Goal: Information Seeking & Learning: Learn about a topic

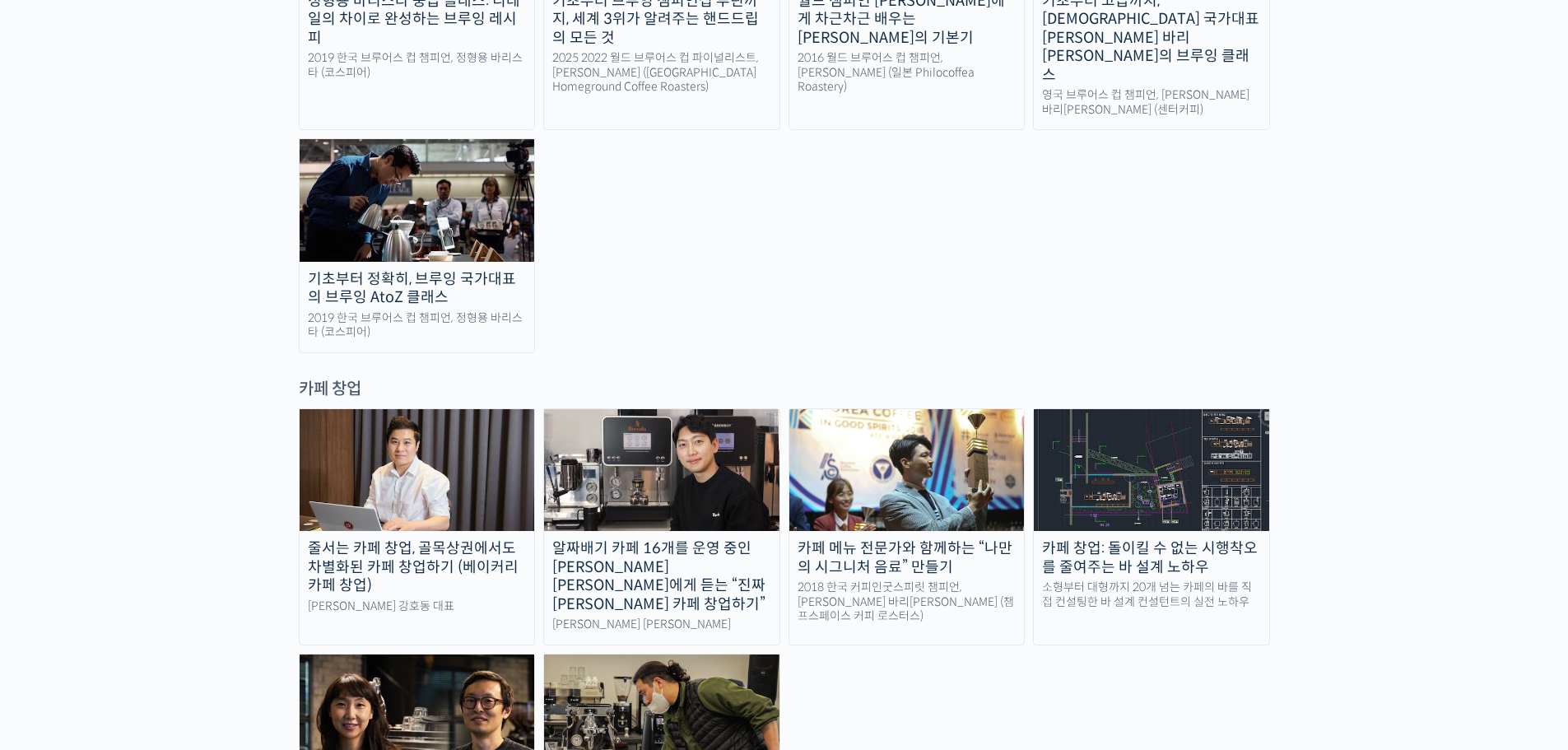
scroll to position [2962, 0]
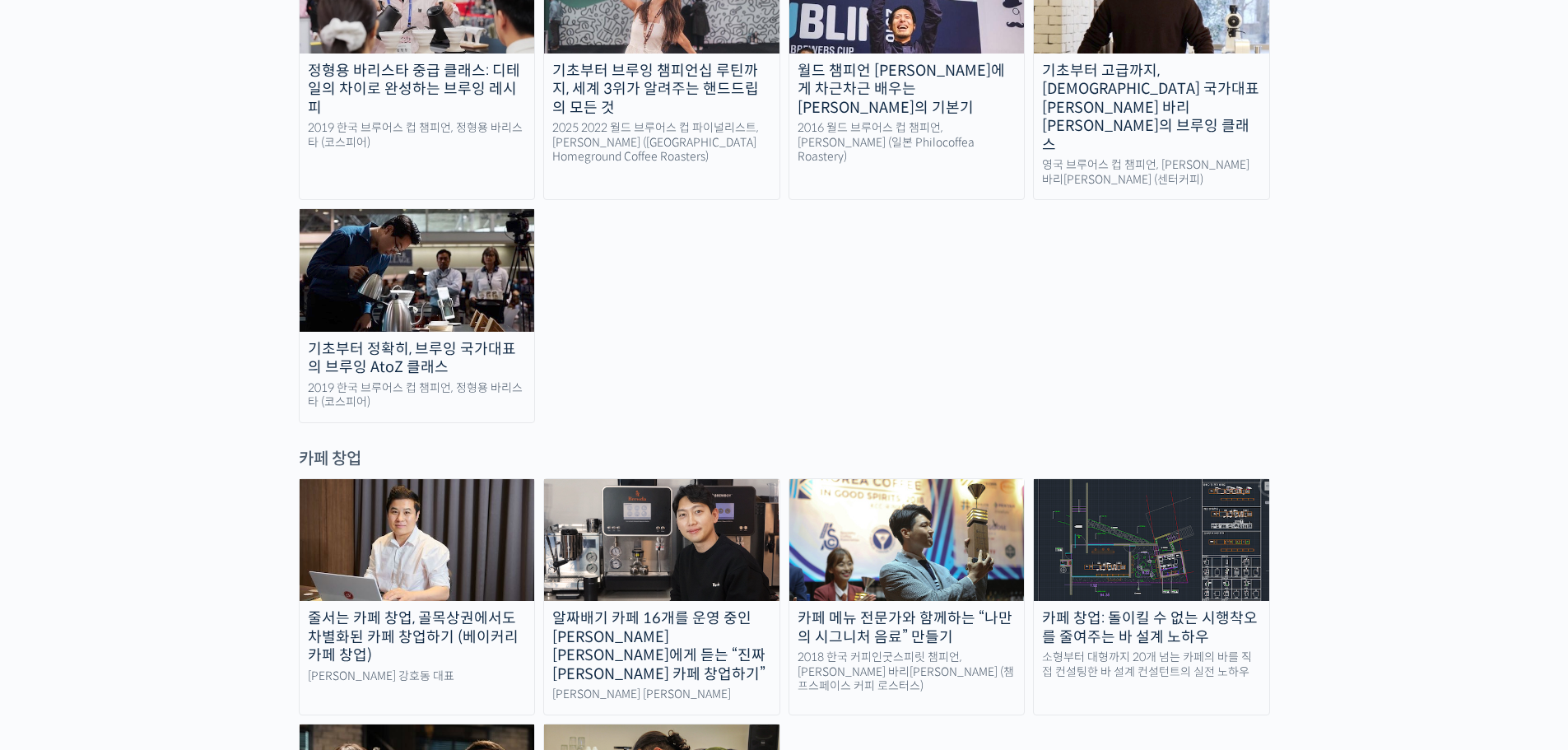
click at [962, 479] on img at bounding box center [907, 539] width 236 height 121
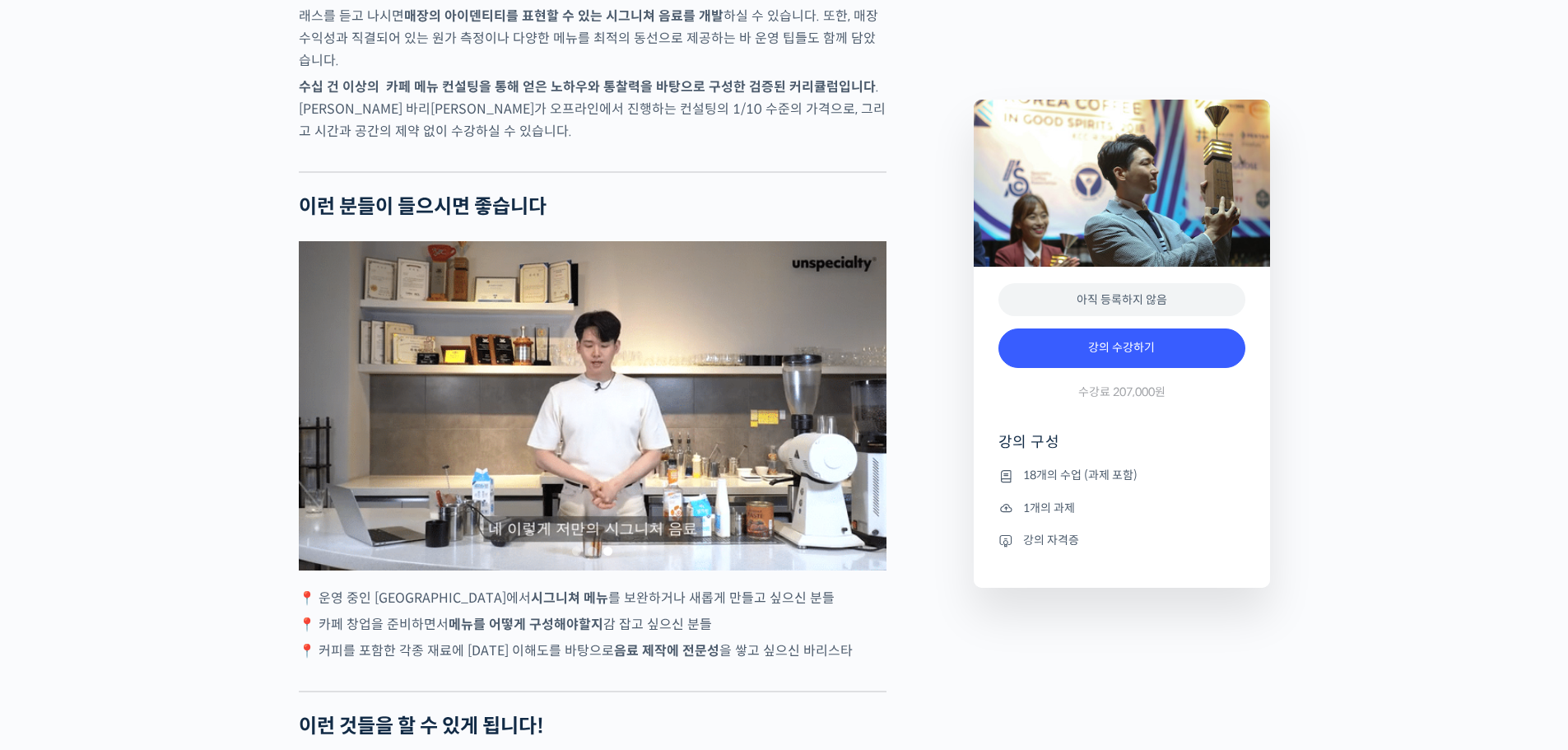
scroll to position [3045, 0]
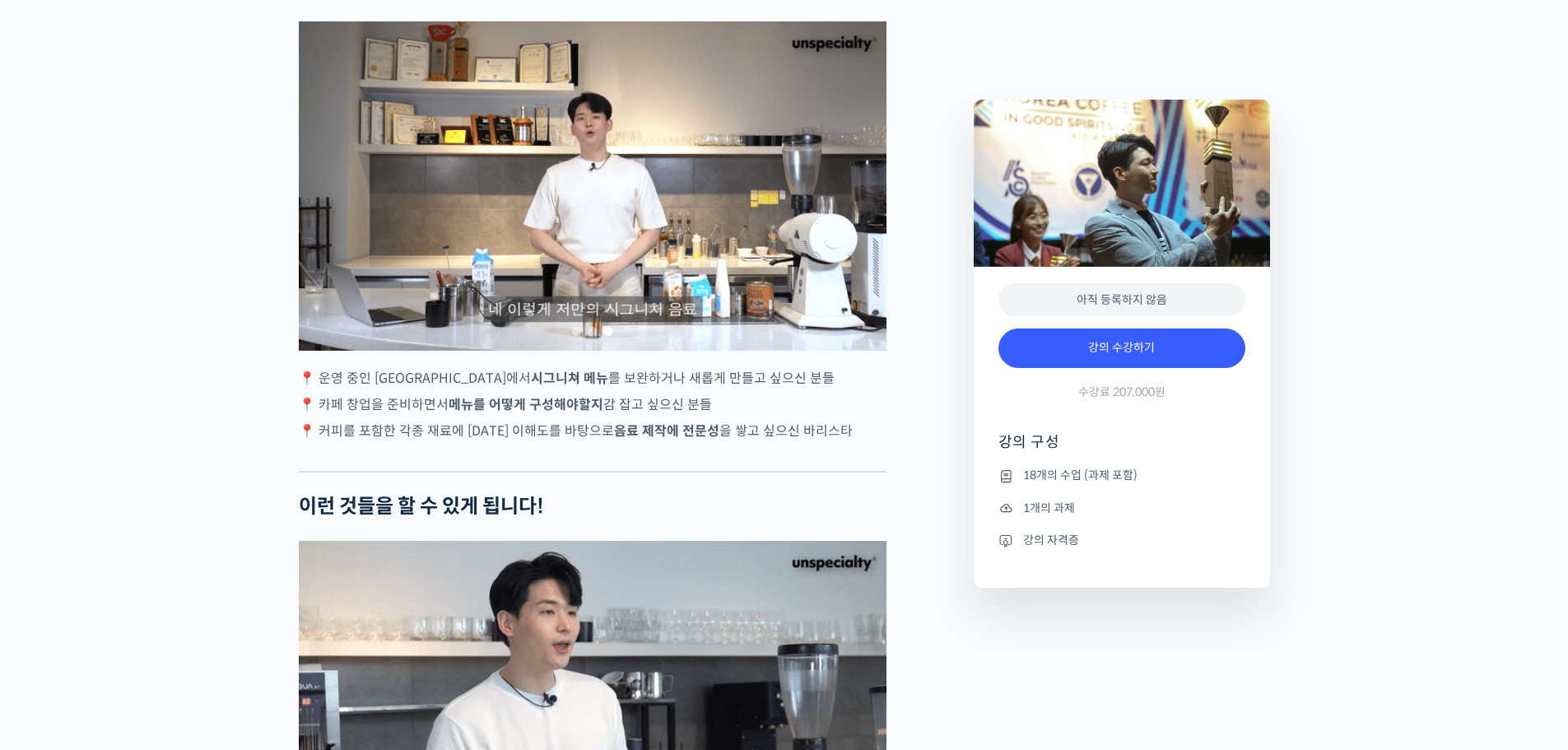
type input "redyureka1@naver.com"
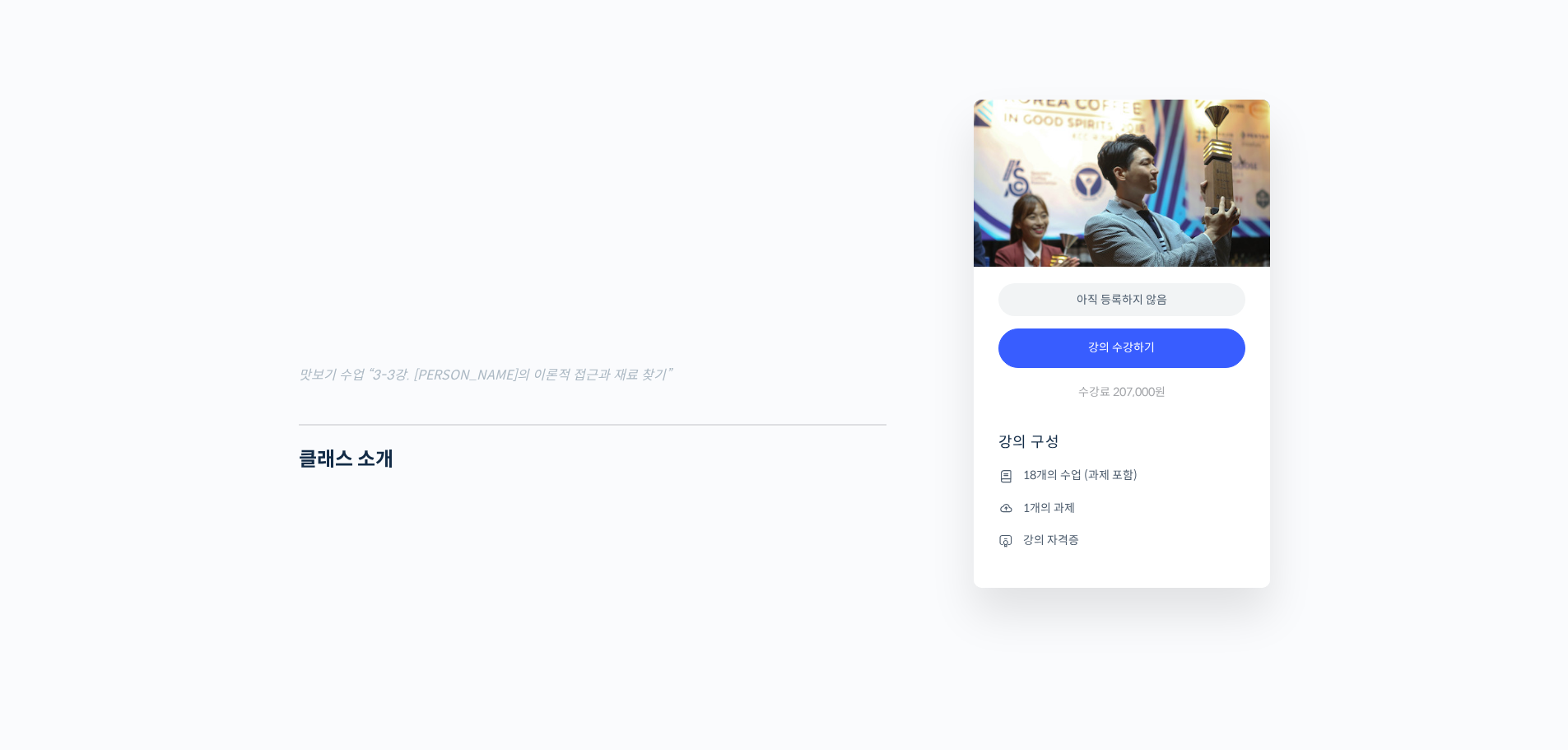
scroll to position [0, 0]
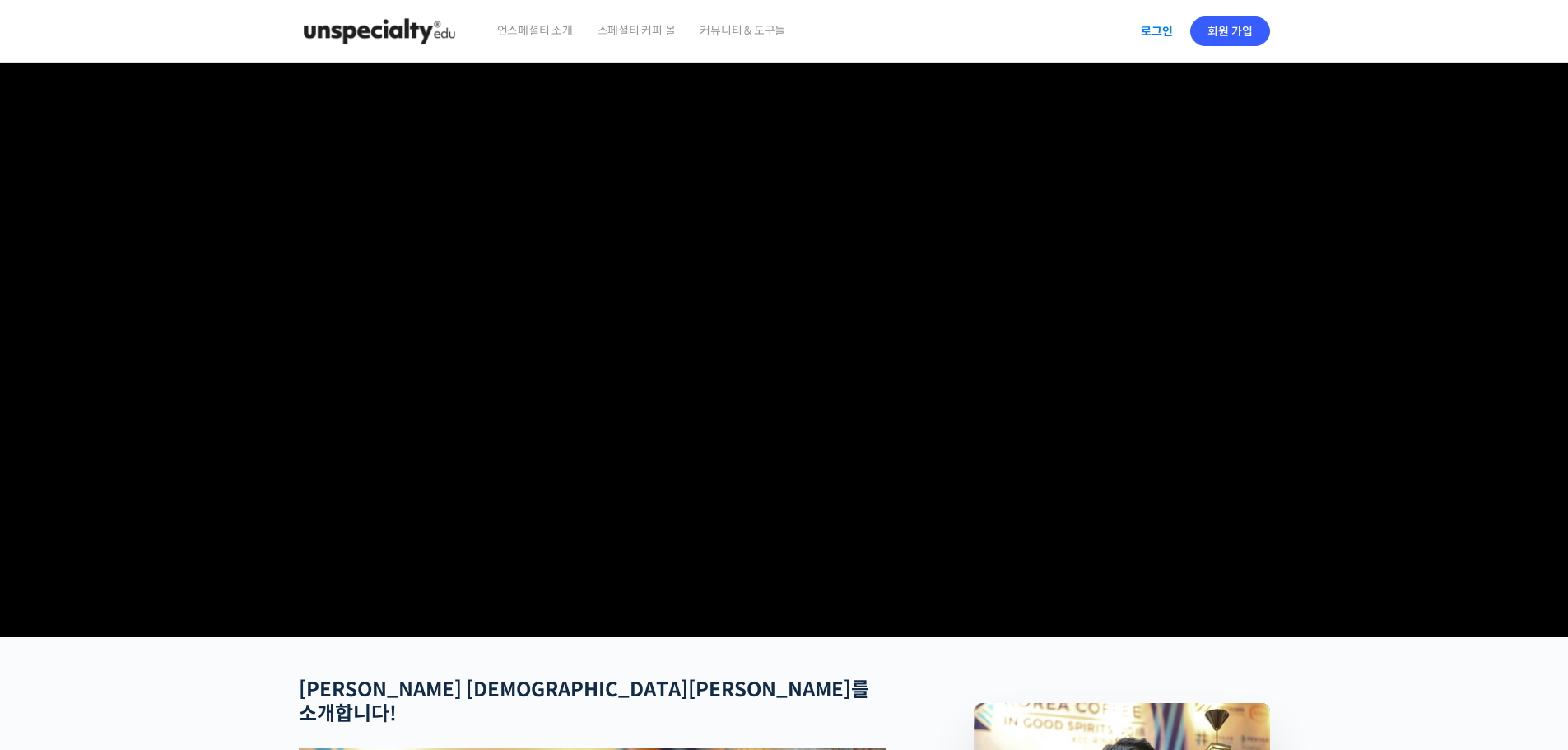
click at [1163, 31] on link "로그인" at bounding box center [1156, 31] width 52 height 38
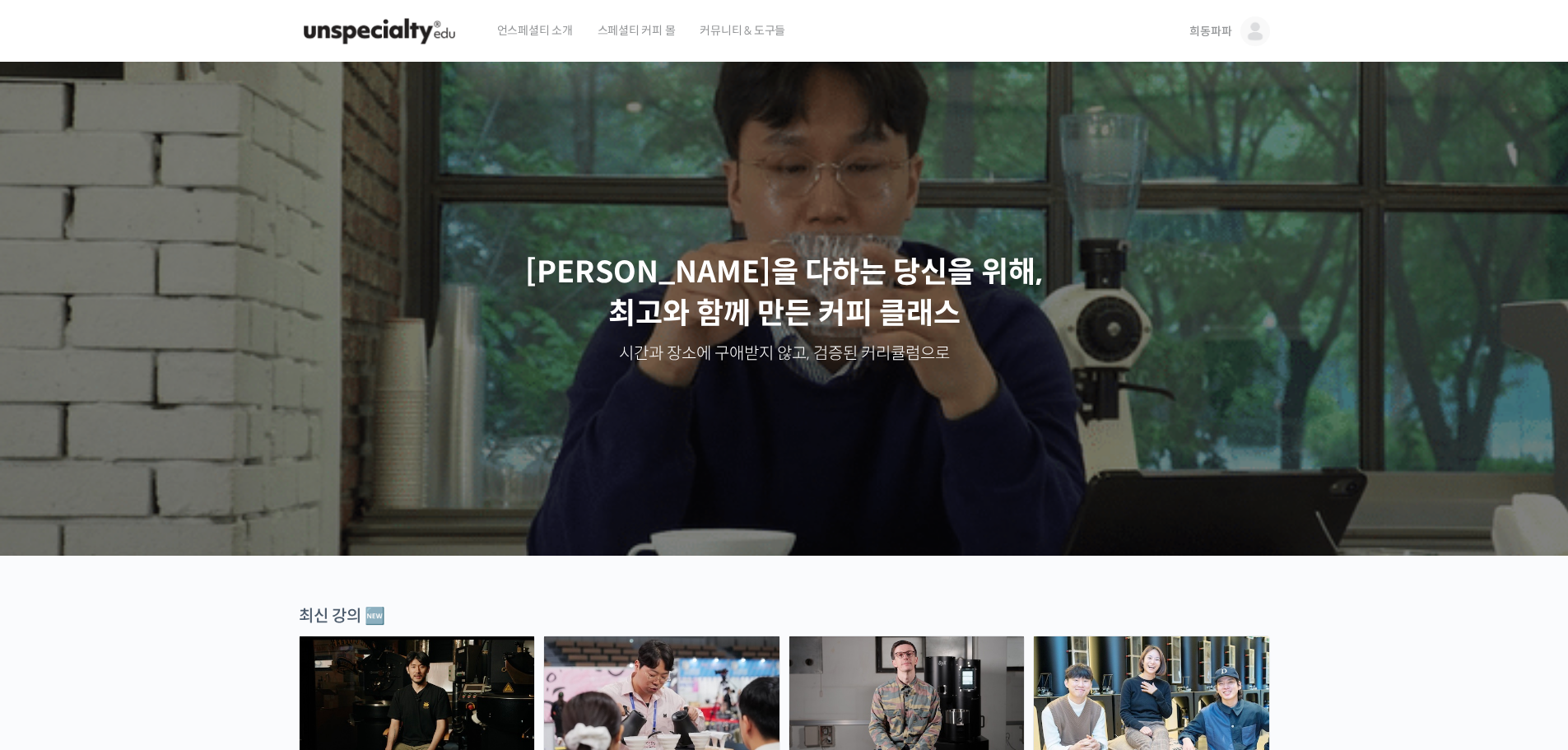
click at [1246, 33] on img at bounding box center [1255, 30] width 29 height 29
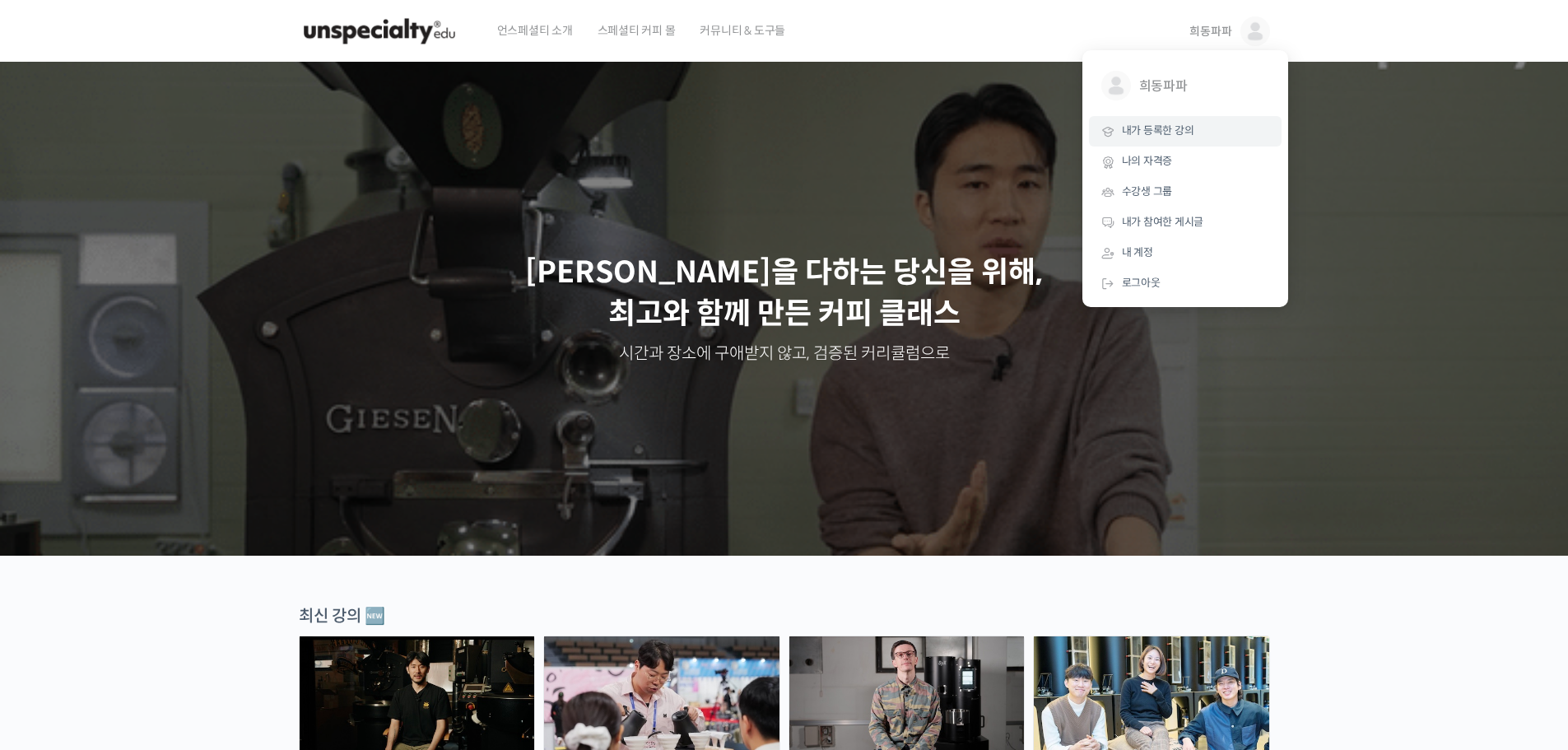
click at [1184, 130] on span "내가 등록한 강의" at bounding box center [1157, 130] width 72 height 14
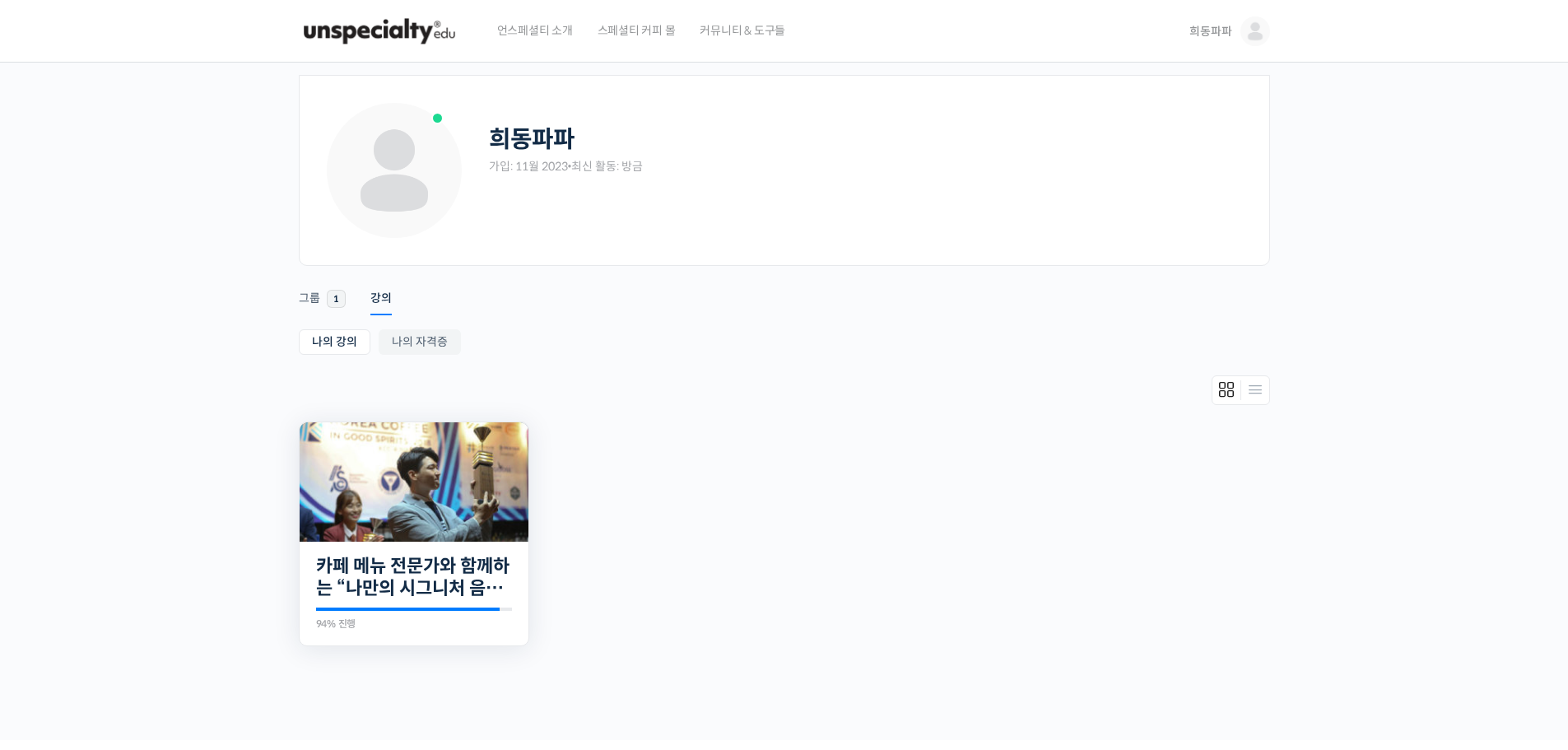
click at [489, 499] on img at bounding box center [414, 482] width 229 height 120
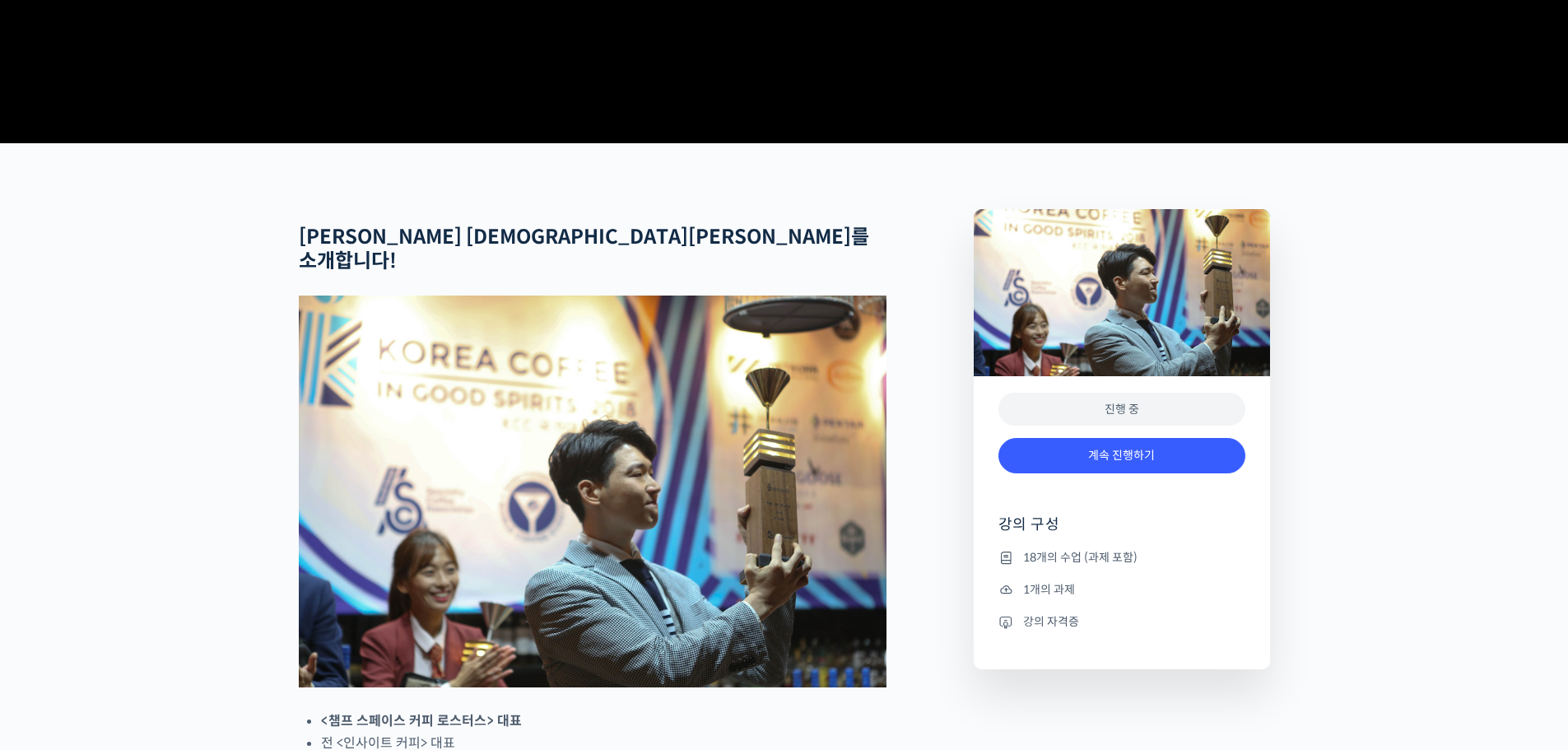
scroll to position [988, 0]
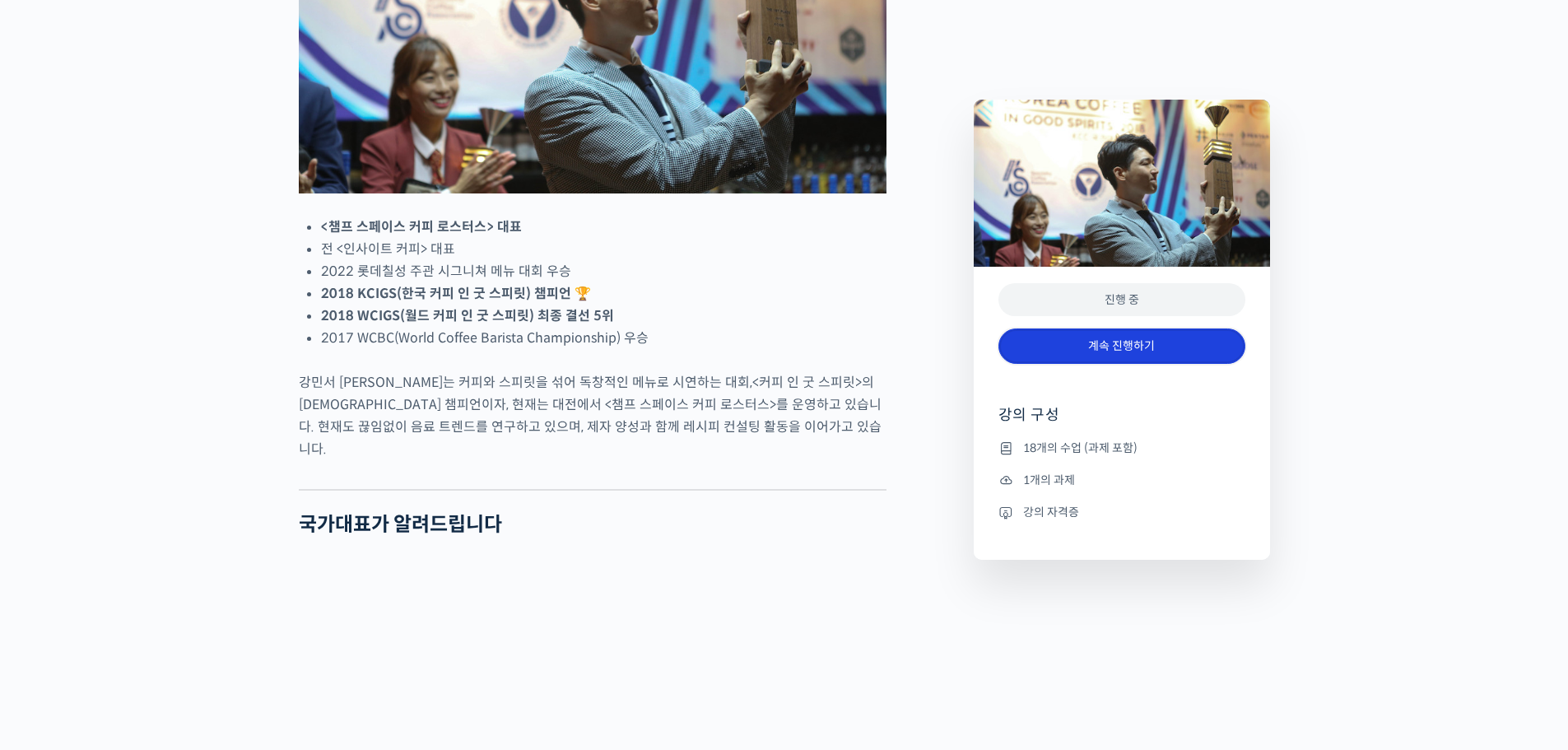
click at [1155, 359] on link "계속 진행하기" at bounding box center [1122, 346] width 247 height 36
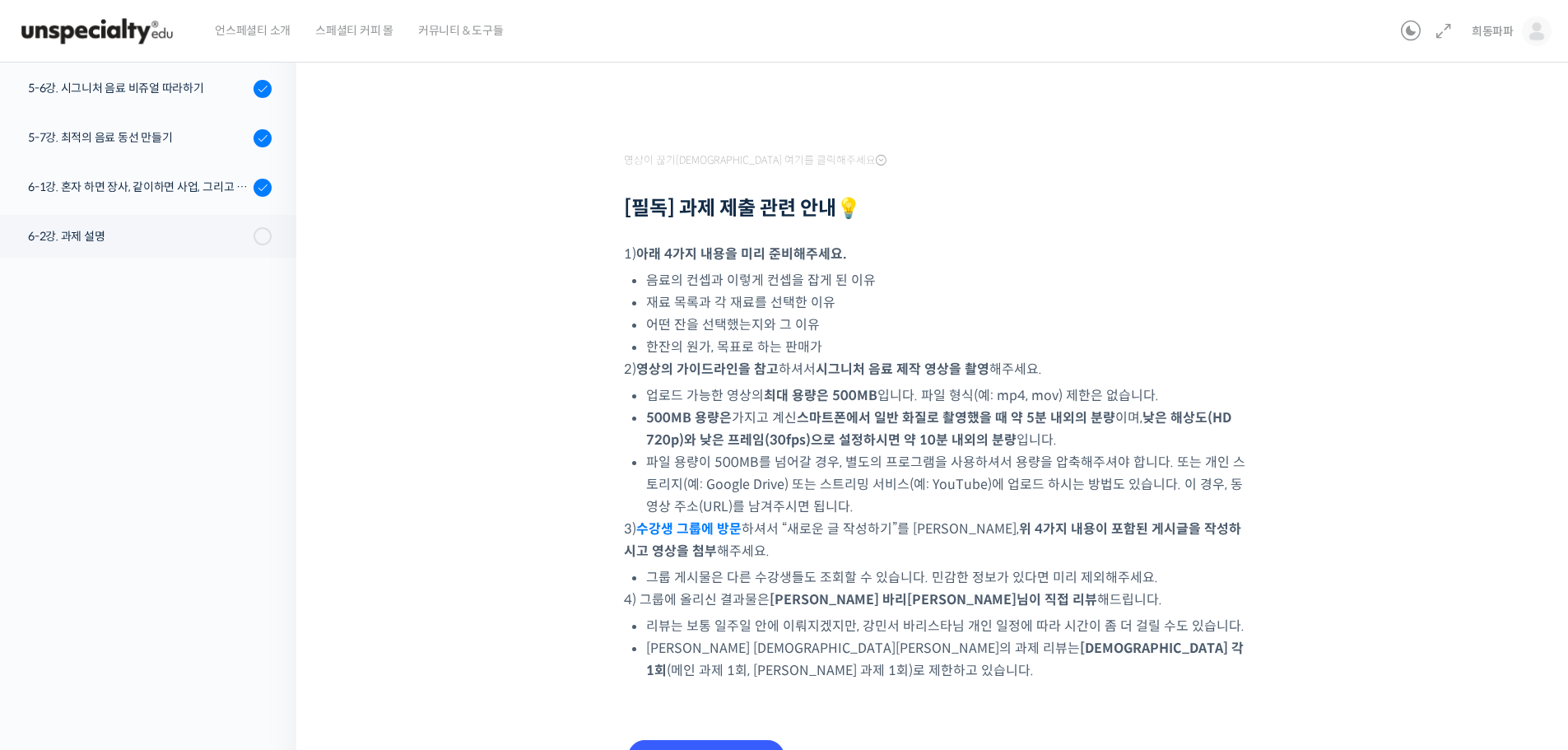
scroll to position [544, 0]
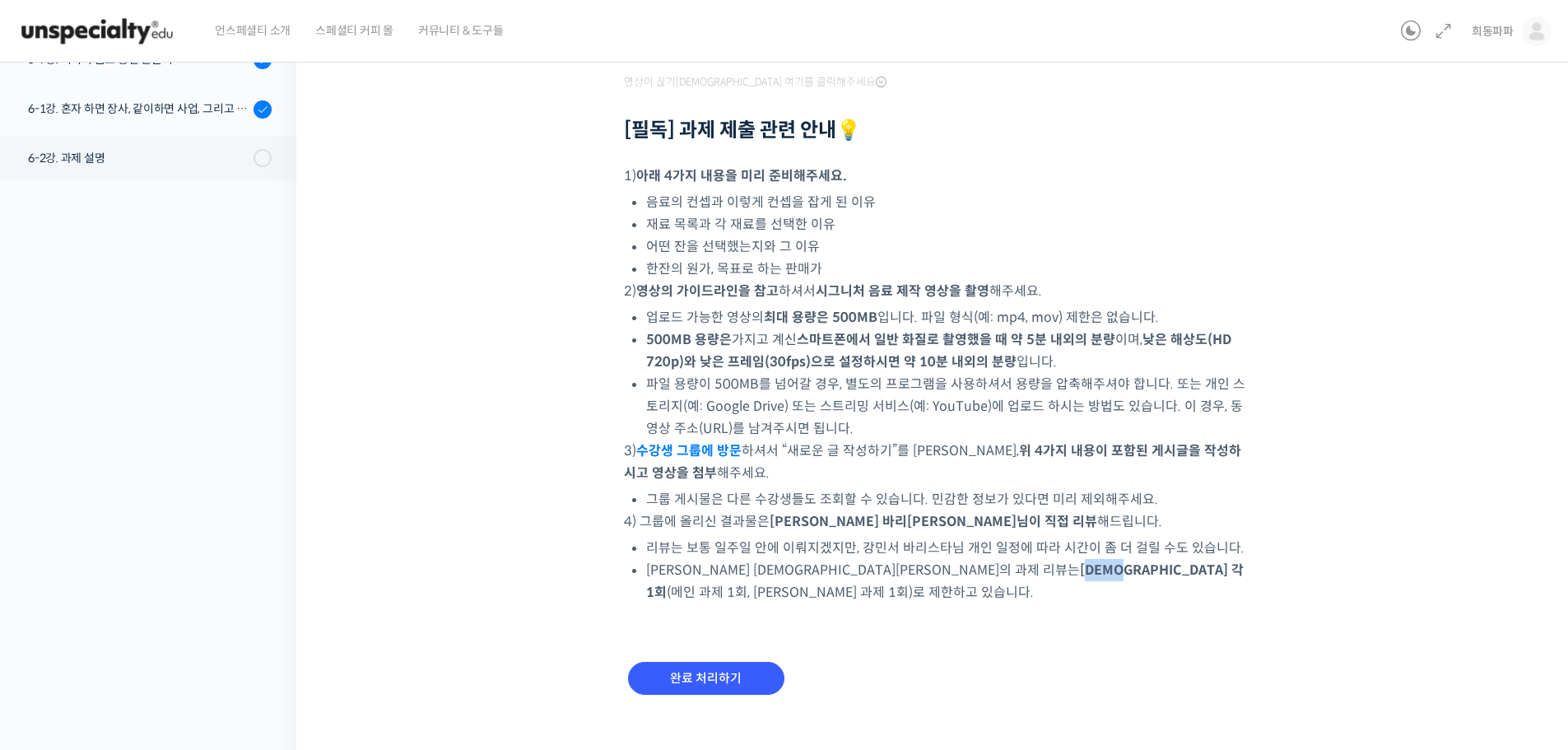
drag, startPoint x: 838, startPoint y: 576, endPoint x: 925, endPoint y: 570, distance: 87.2
click at [883, 568] on strong "[DEMOGRAPHIC_DATA] 각 1회" at bounding box center [945, 581] width 597 height 39
click at [972, 574] on li "[PERSON_NAME] [DEMOGRAPHIC_DATA][PERSON_NAME]의 과제 리뷰는 계정당 각 1회 (메인 과제 1회, 보너스 과…" at bounding box center [948, 581] width 604 height 45
drag, startPoint x: 713, startPoint y: 571, endPoint x: 791, endPoint y: 570, distance: 78.0
click at [778, 570] on li "[PERSON_NAME] [DEMOGRAPHIC_DATA][PERSON_NAME]의 과제 리뷰는 계정당 각 1회 (메인 과제 1회, 보너스 과…" at bounding box center [948, 581] width 604 height 45
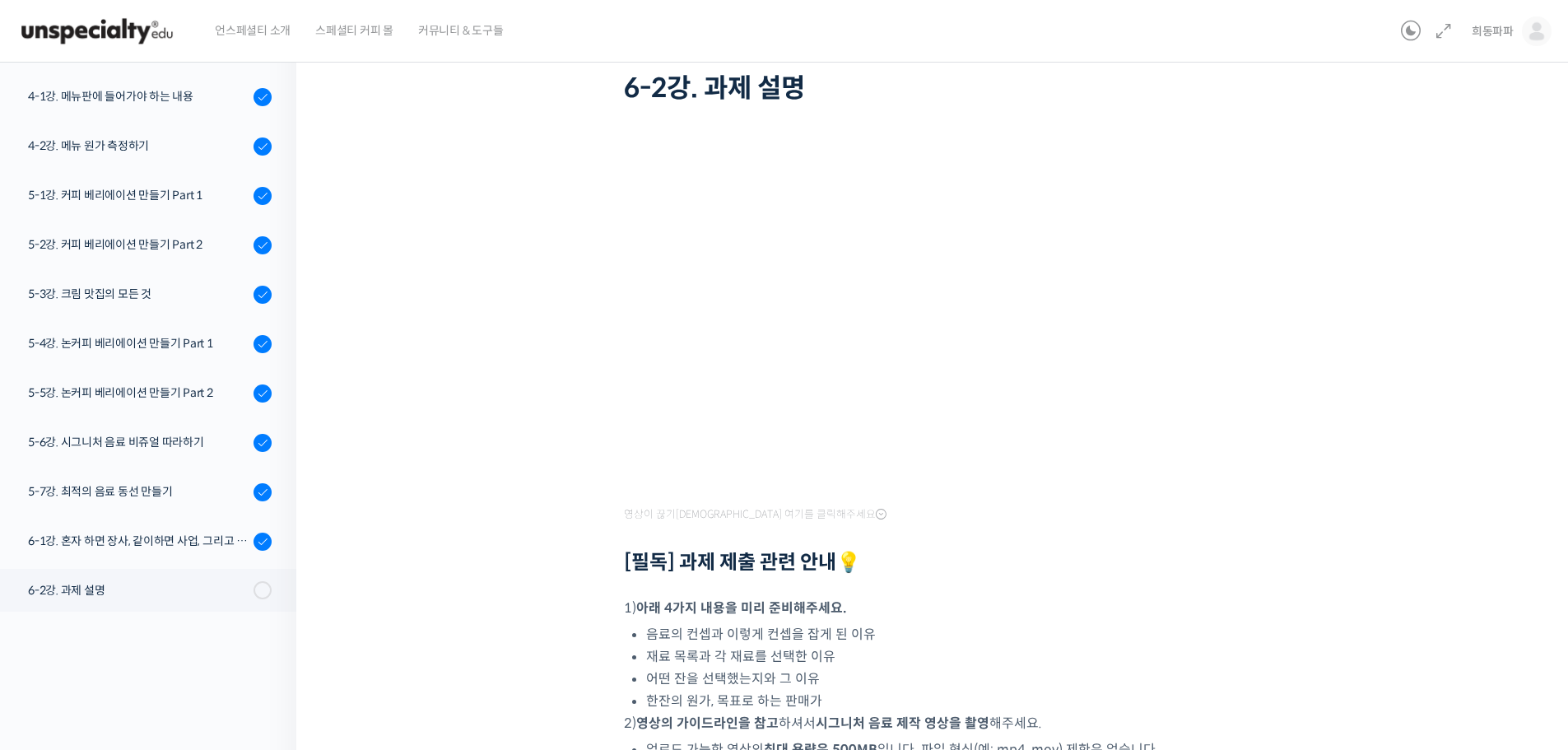
scroll to position [0, 0]
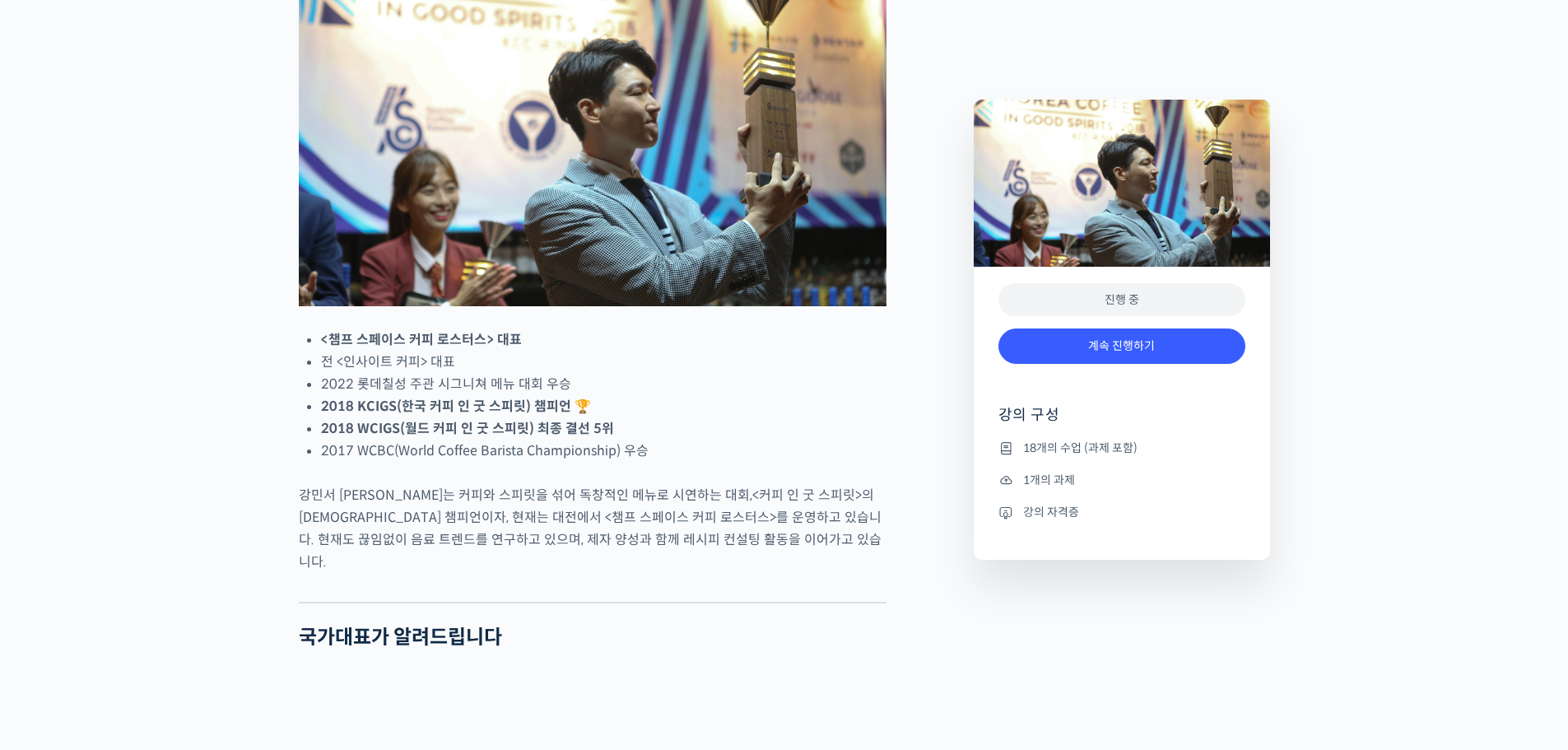
scroll to position [658, 0]
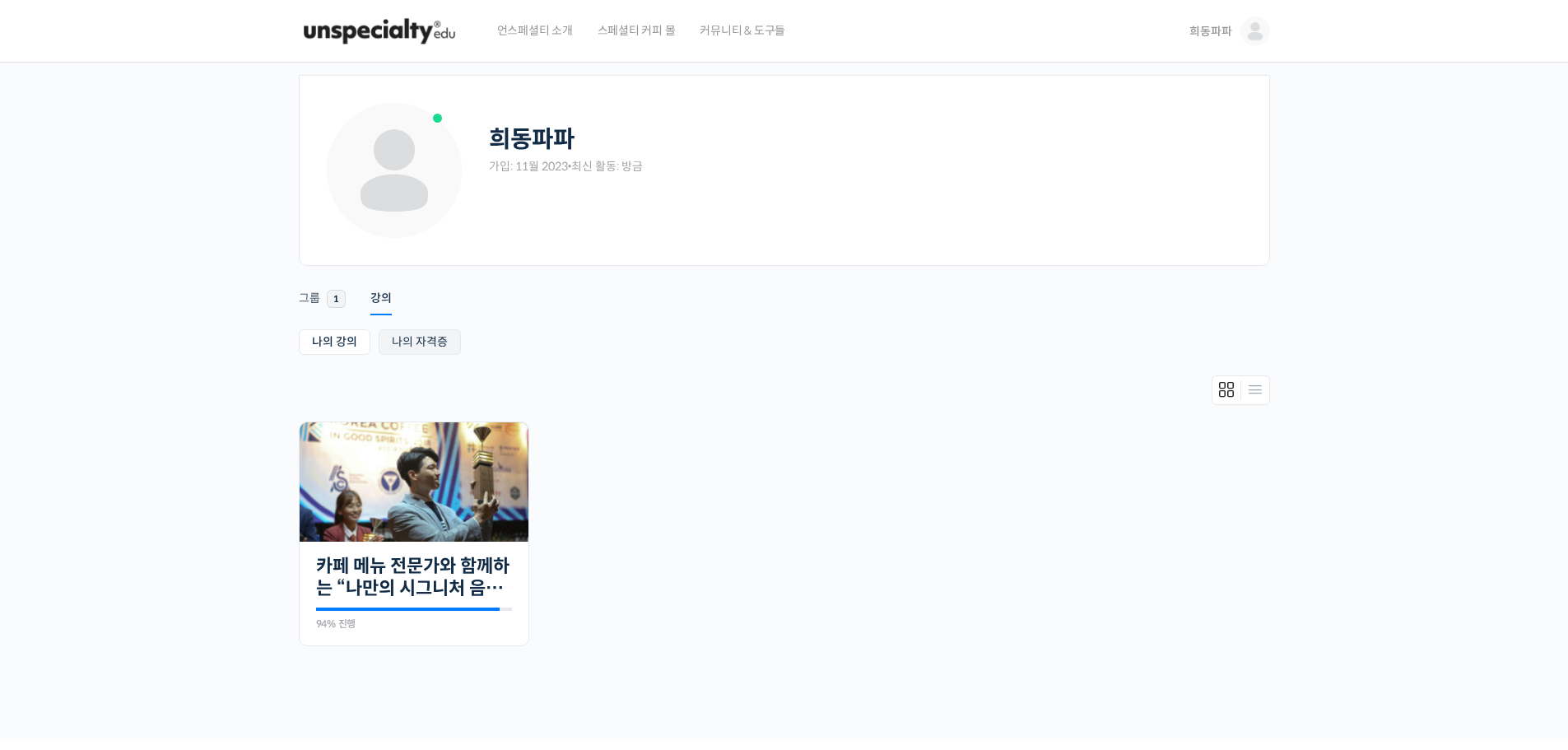
click at [413, 332] on link "나의 자격증" at bounding box center [420, 342] width 82 height 26
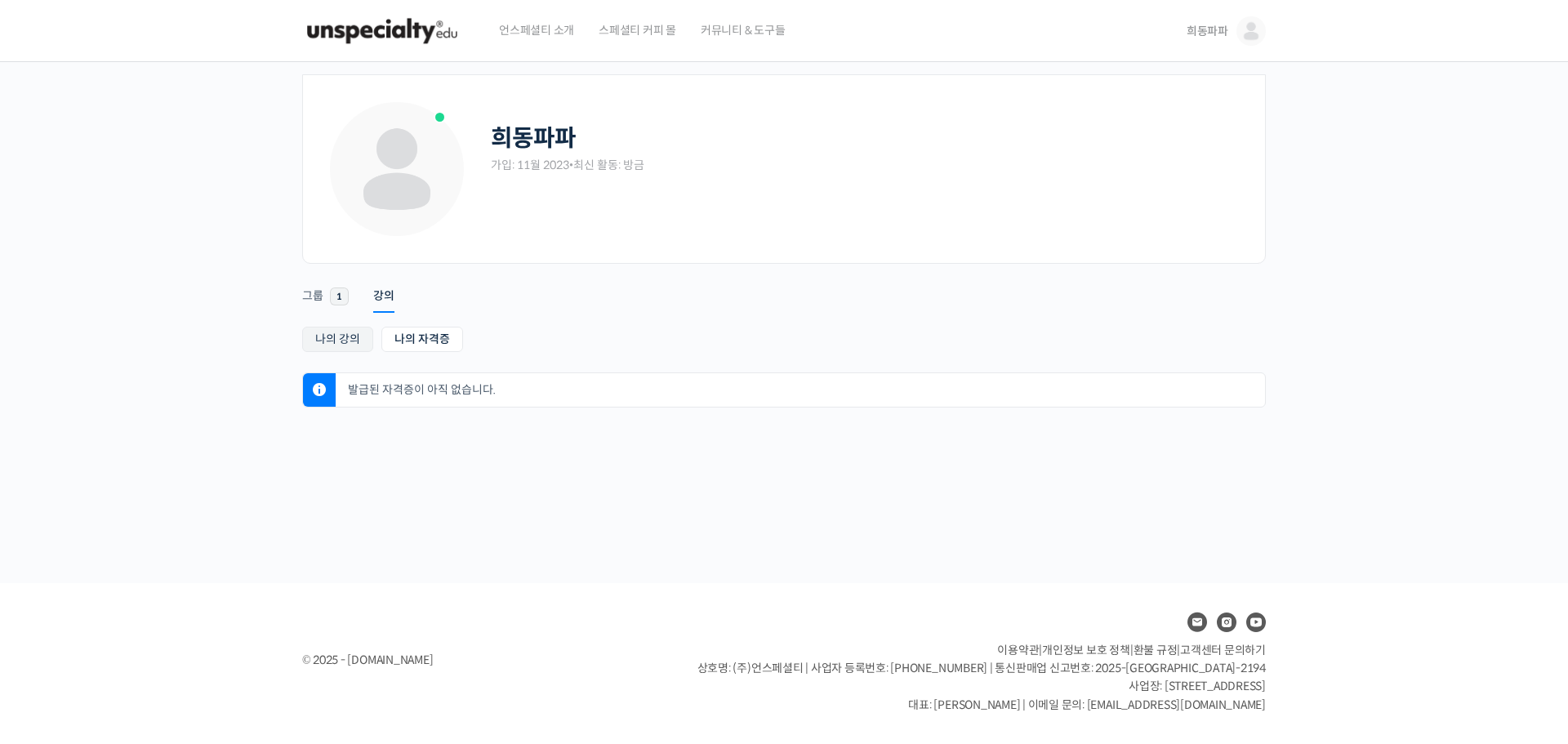
click at [346, 347] on link "나의 강의" at bounding box center [338, 339] width 71 height 26
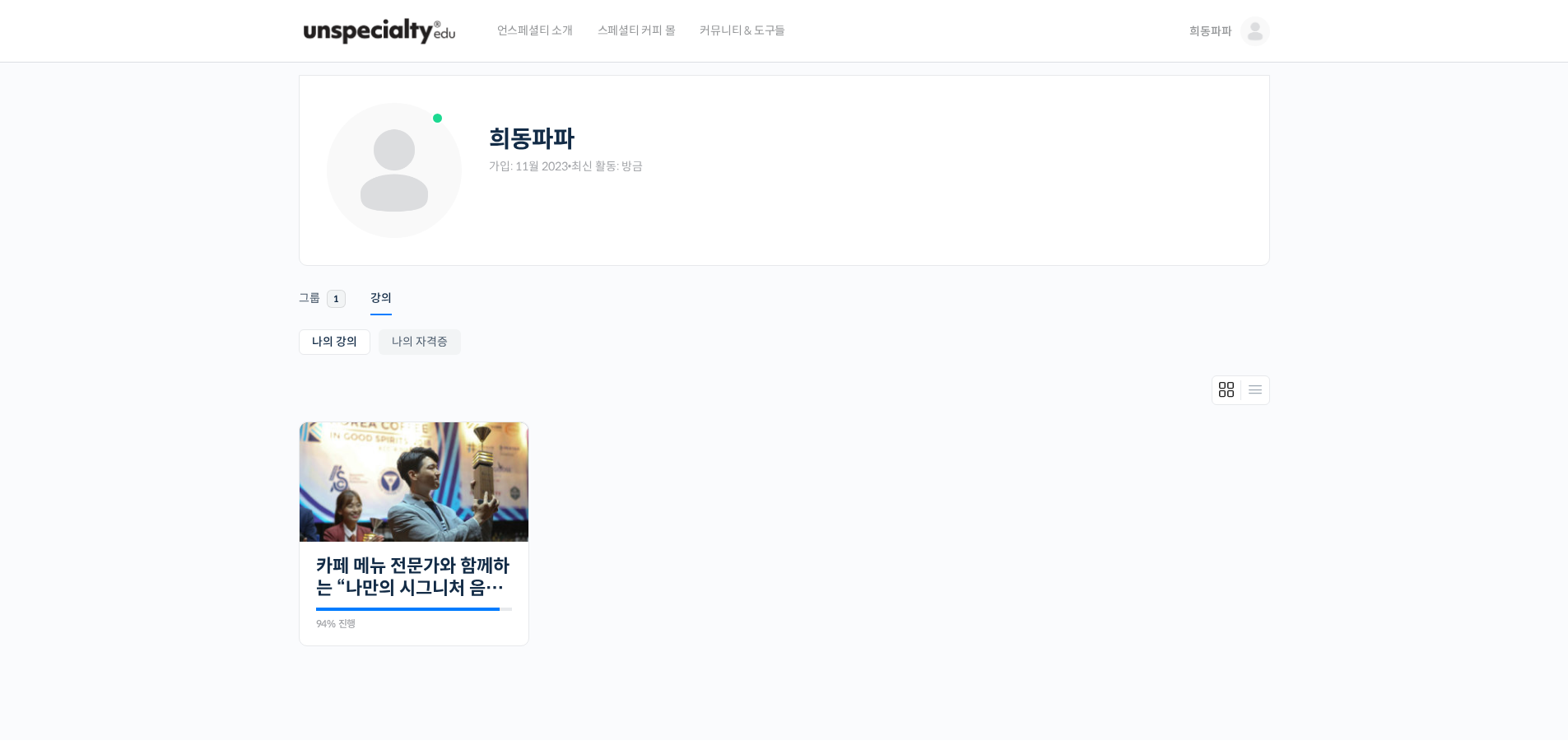
click at [615, 35] on span "스페셜티 커피 몰" at bounding box center [637, 30] width 79 height 62
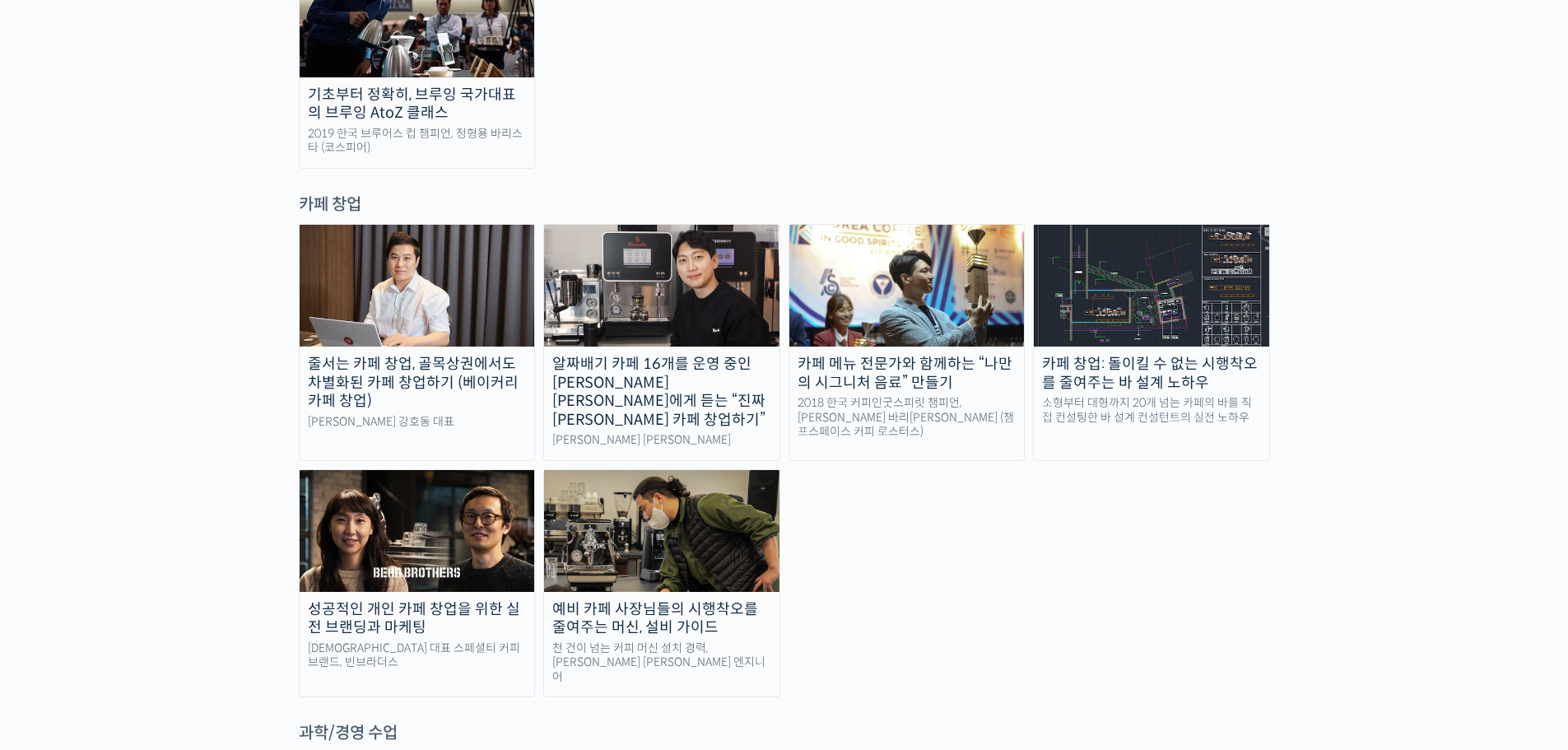
scroll to position [3210, 0]
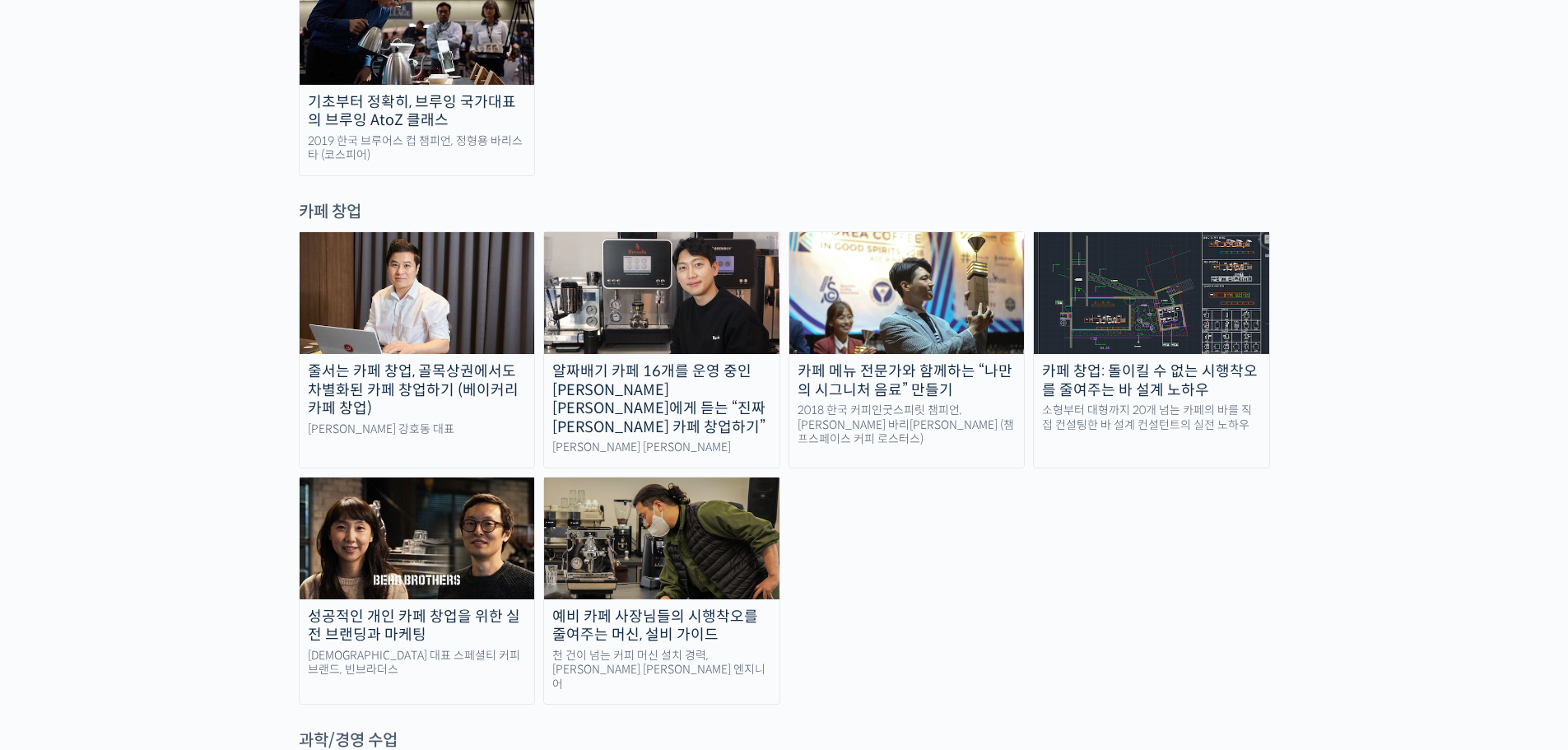
click at [494, 607] on div "성공적인 개인 카페 창업을 위한 실전 브랜딩과 마케팅" at bounding box center [418, 625] width 236 height 37
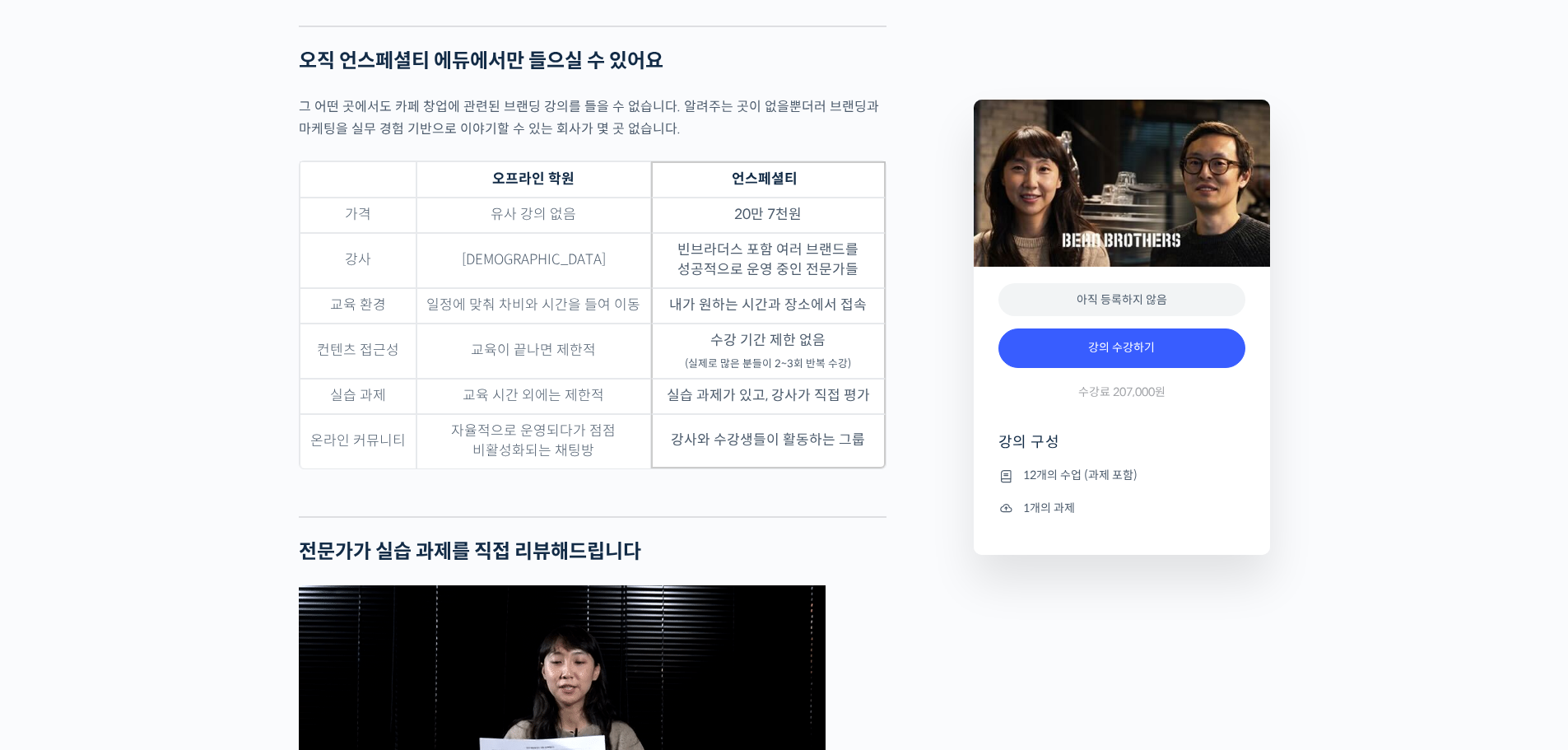
scroll to position [4527, 0]
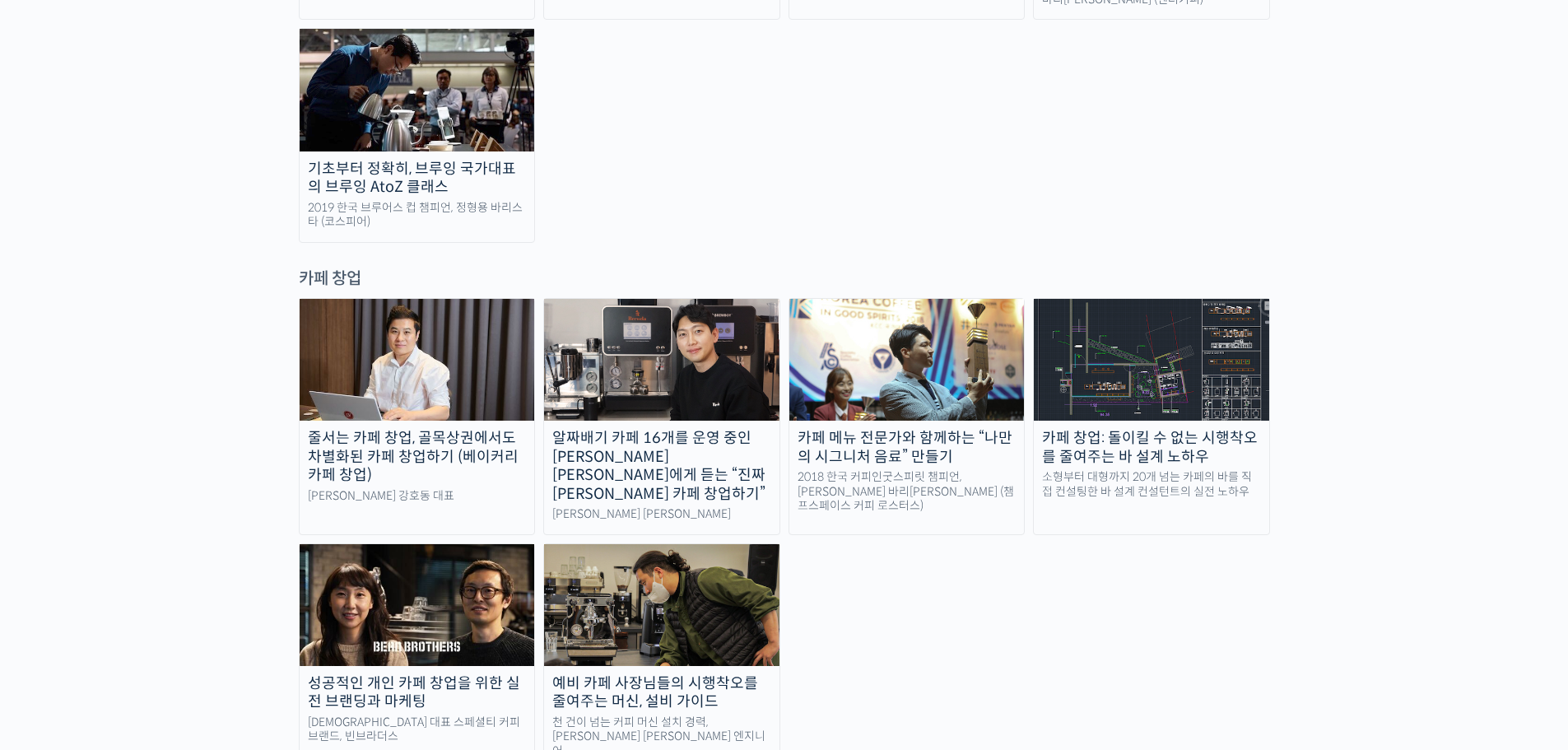
scroll to position [3045, 0]
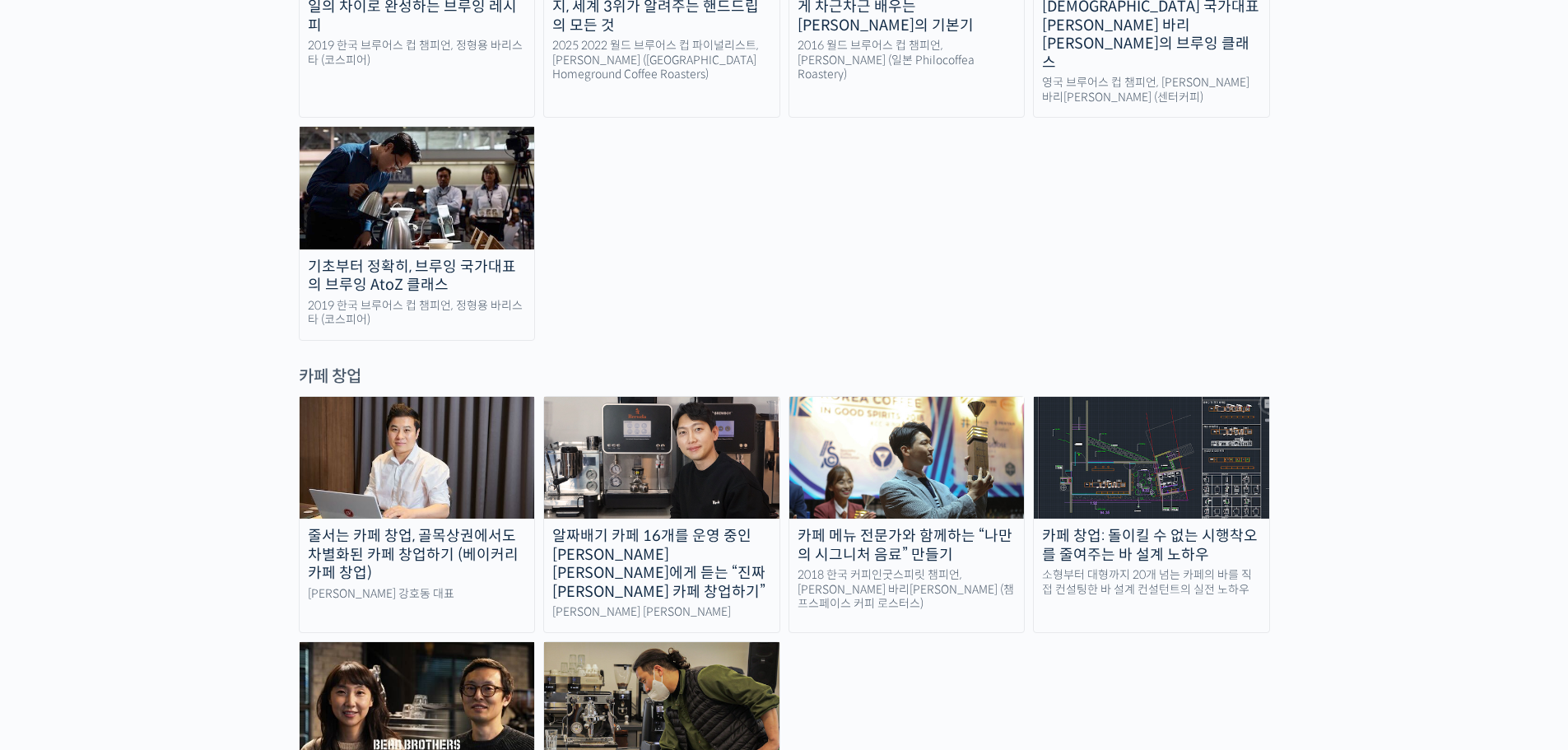
click at [432, 396] on img at bounding box center [418, 457] width 236 height 121
click at [622, 396] on img at bounding box center [662, 457] width 236 height 121
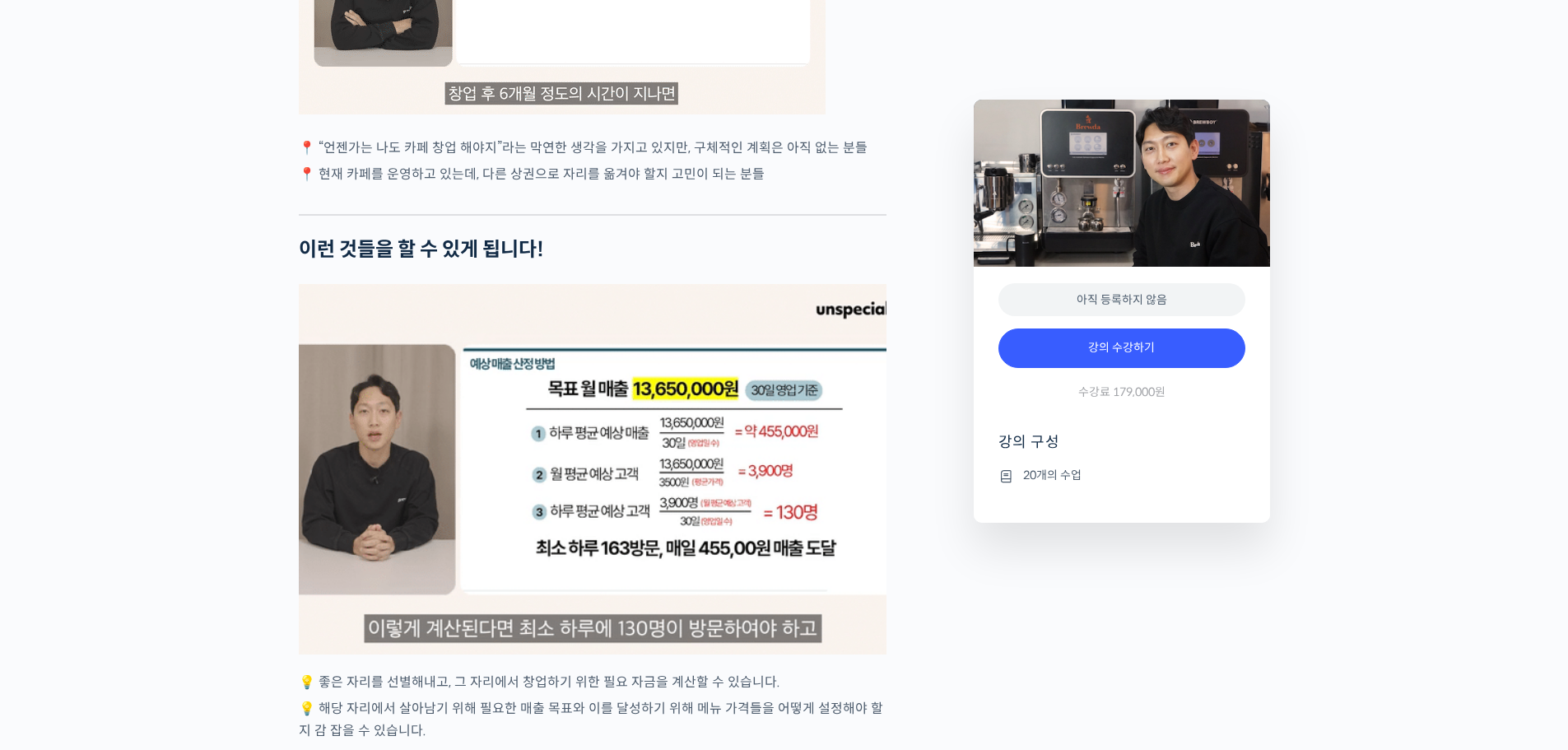
scroll to position [3329, 0]
